Goal: Information Seeking & Learning: Learn about a topic

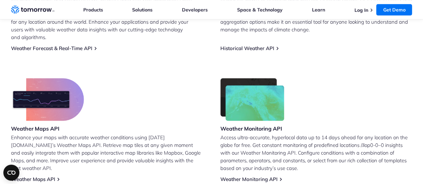
scroll to position [301, 0]
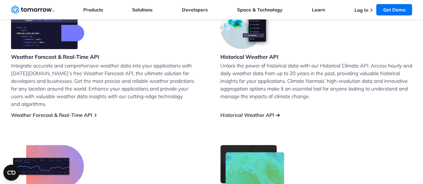
click at [236, 112] on link "Historical Weather API" at bounding box center [247, 115] width 54 height 6
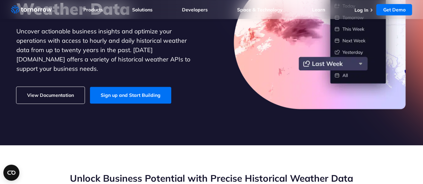
scroll to position [100, 0]
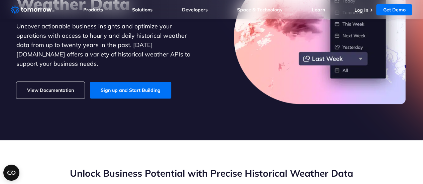
click at [28, 82] on link "View Documentation" at bounding box center [50, 90] width 68 height 17
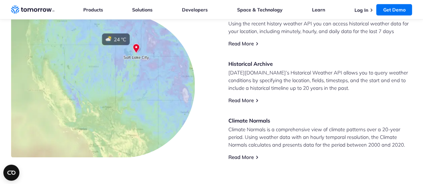
scroll to position [334, 0]
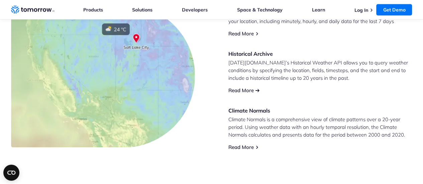
click at [249, 88] on link "Read More" at bounding box center [240, 90] width 25 height 6
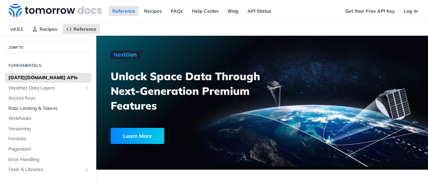
scroll to position [67, 0]
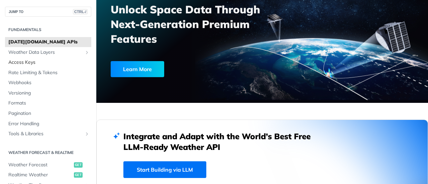
click at [52, 65] on span "Access Keys" at bounding box center [48, 62] width 81 height 7
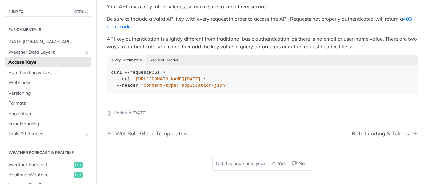
scroll to position [167, 0]
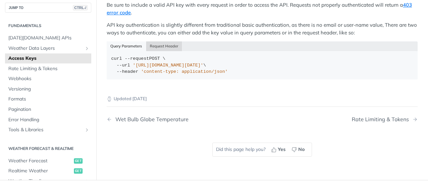
click at [163, 43] on button "Request Header" at bounding box center [164, 45] width 36 height 9
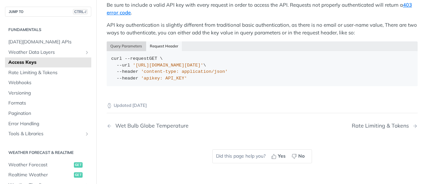
click at [138, 44] on button "Query Parameters" at bounding box center [126, 45] width 39 height 9
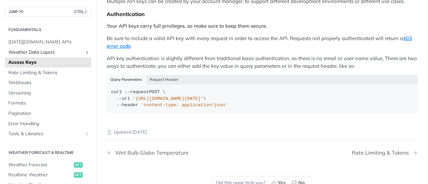
click at [51, 54] on span "Weather Data Layers" at bounding box center [45, 52] width 74 height 7
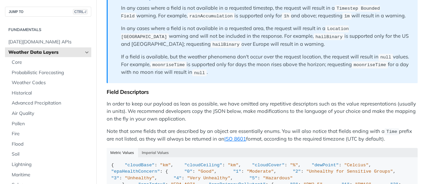
scroll to position [668, 0]
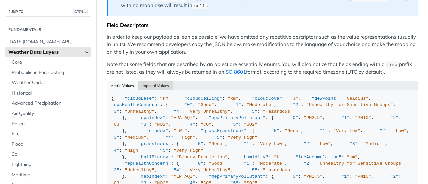
click at [156, 81] on button "Imperial Values" at bounding box center [155, 85] width 35 height 9
click at [126, 81] on button "Metric Values" at bounding box center [122, 85] width 31 height 9
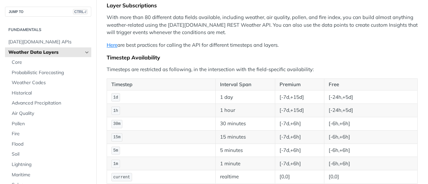
scroll to position [67, 0]
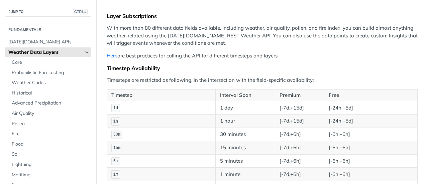
drag, startPoint x: 211, startPoint y: 17, endPoint x: 191, endPoint y: 42, distance: 32.3
click at [191, 42] on p "With more than 80 different data fields available, including weather, air quali…" at bounding box center [262, 35] width 311 height 23
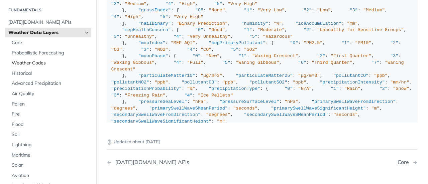
scroll to position [33, 0]
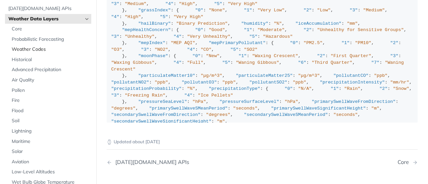
click at [39, 46] on span "Weather Codes" at bounding box center [51, 49] width 78 height 7
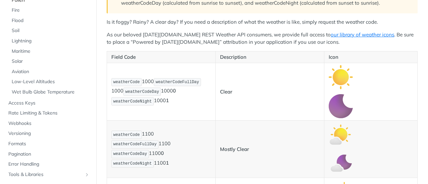
scroll to position [134, 0]
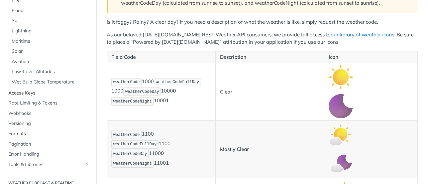
click at [31, 90] on span "Access Keys" at bounding box center [48, 93] width 81 height 7
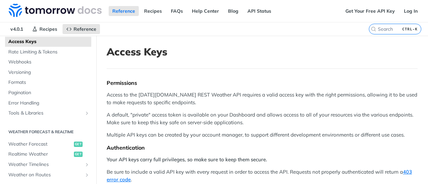
scroll to position [67, 0]
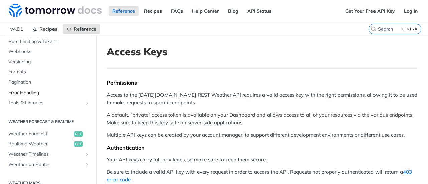
click at [70, 90] on span "Error Handling" at bounding box center [48, 93] width 81 height 7
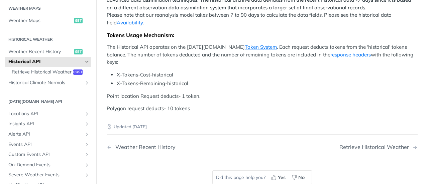
scroll to position [368, 0]
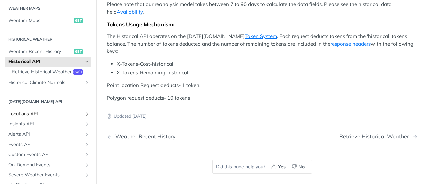
click at [53, 119] on link "Locations API" at bounding box center [48, 114] width 86 height 10
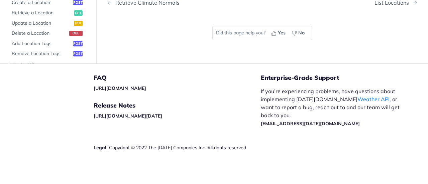
scroll to position [535, 0]
